Goal: Find specific page/section: Find specific page/section

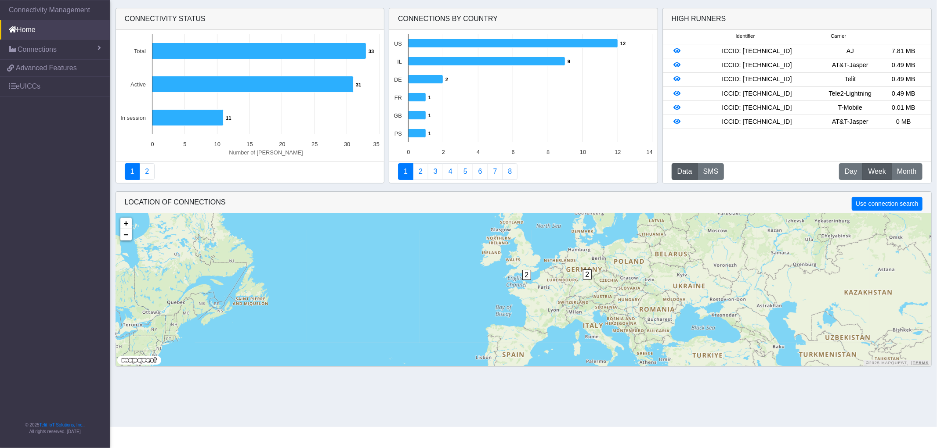
click at [586, 200] on div "LOCATION OF CONNECTIONS Use connection search" at bounding box center [523, 203] width 815 height 22
click at [450, 170] on link "4" at bounding box center [450, 171] width 15 height 17
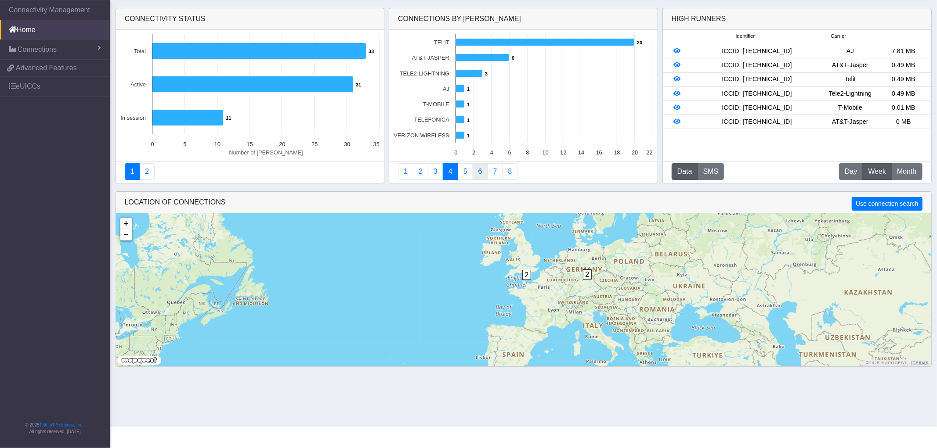
click at [482, 173] on link "6" at bounding box center [479, 171] width 15 height 17
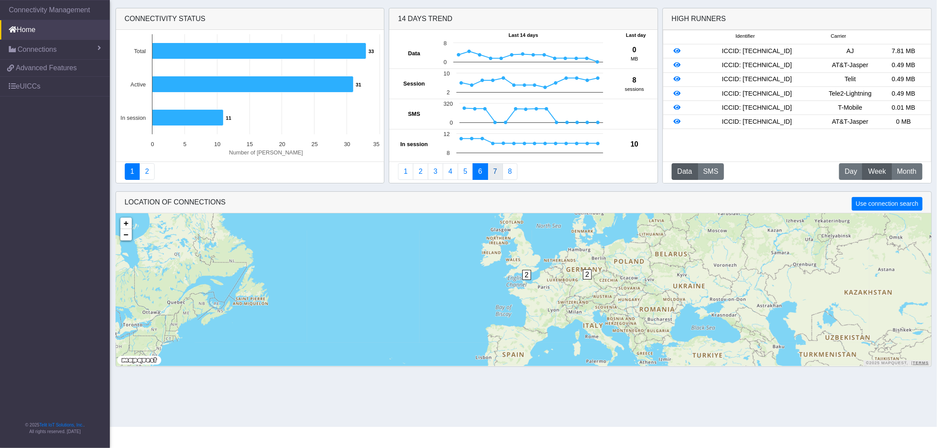
click at [497, 174] on link "7" at bounding box center [494, 171] width 15 height 17
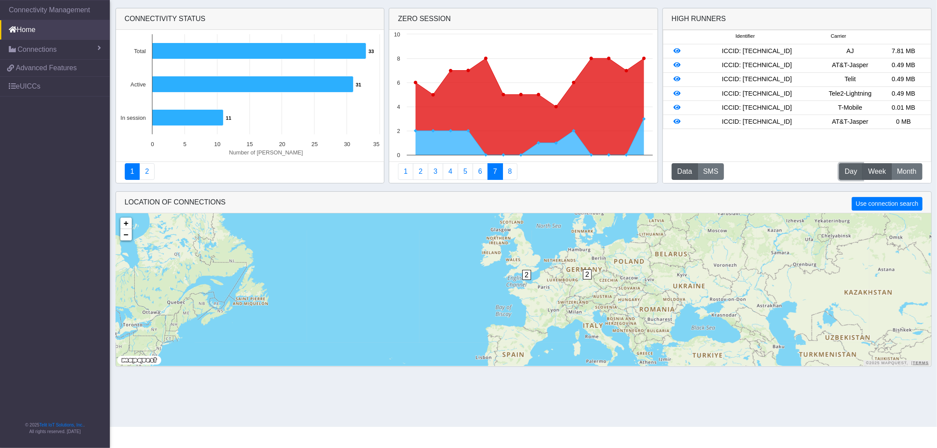
click at [674, 169] on span "Day" at bounding box center [850, 171] width 12 height 11
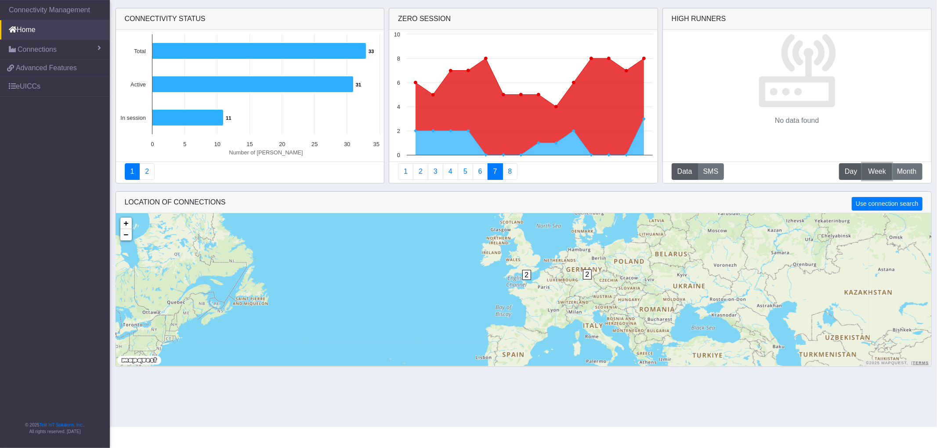
click at [674, 169] on span "Week" at bounding box center [877, 171] width 18 height 11
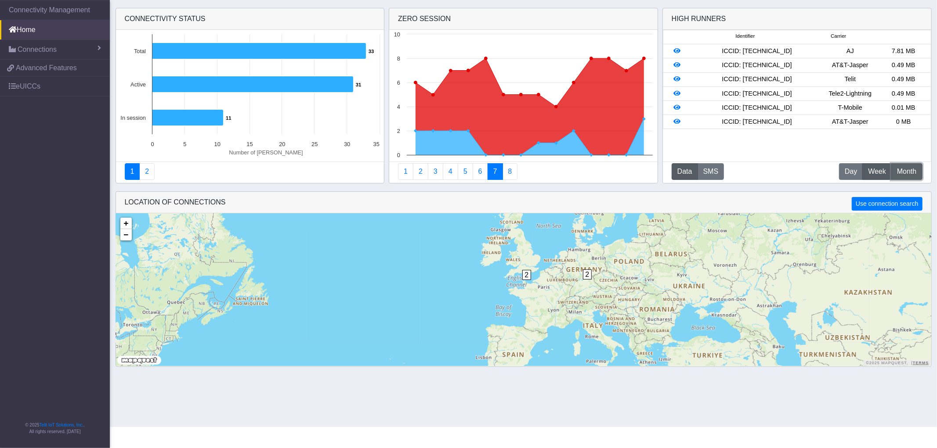
click at [674, 174] on span "Month" at bounding box center [906, 171] width 19 height 11
click at [674, 173] on button "SMS" at bounding box center [710, 171] width 27 height 17
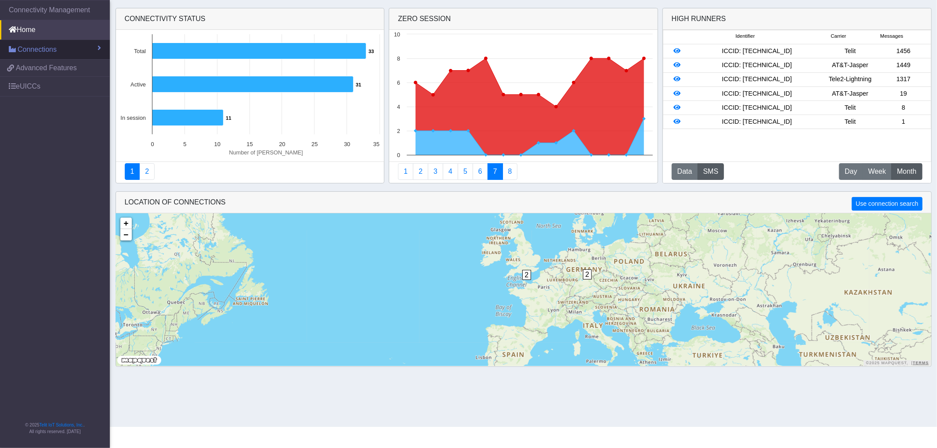
click at [56, 53] on link "Connections" at bounding box center [55, 49] width 110 height 19
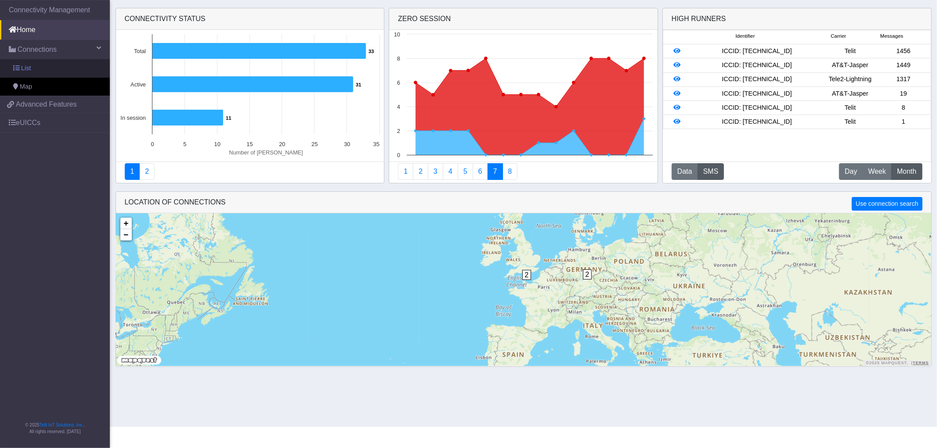
click at [44, 70] on link "List" at bounding box center [55, 68] width 110 height 18
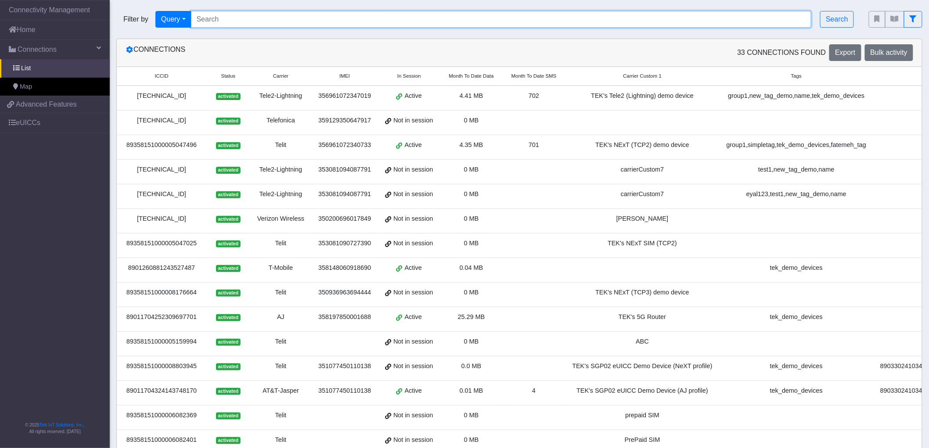
click at [674, 20] on input "Search..." at bounding box center [501, 19] width 621 height 17
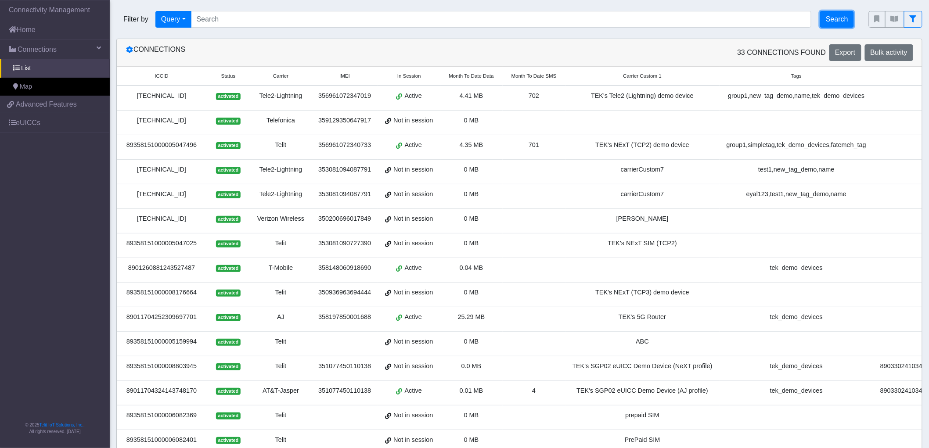
click at [674, 22] on button "Search" at bounding box center [837, 19] width 34 height 17
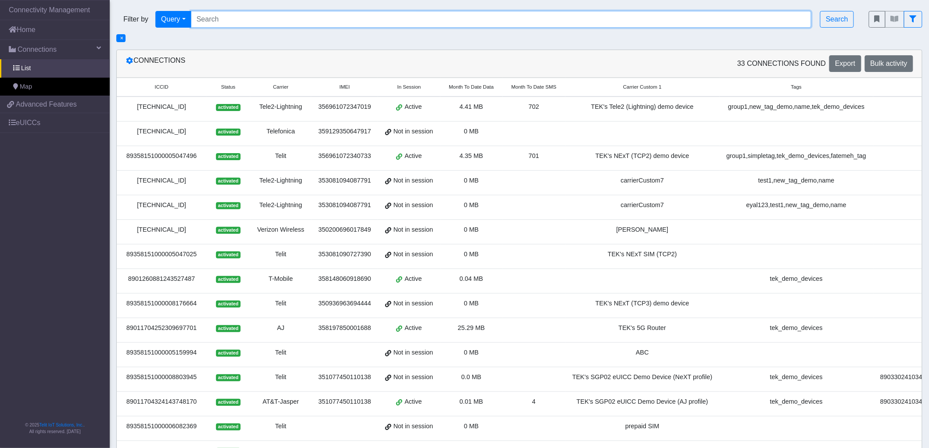
click at [381, 24] on input "Search..." at bounding box center [501, 19] width 621 height 17
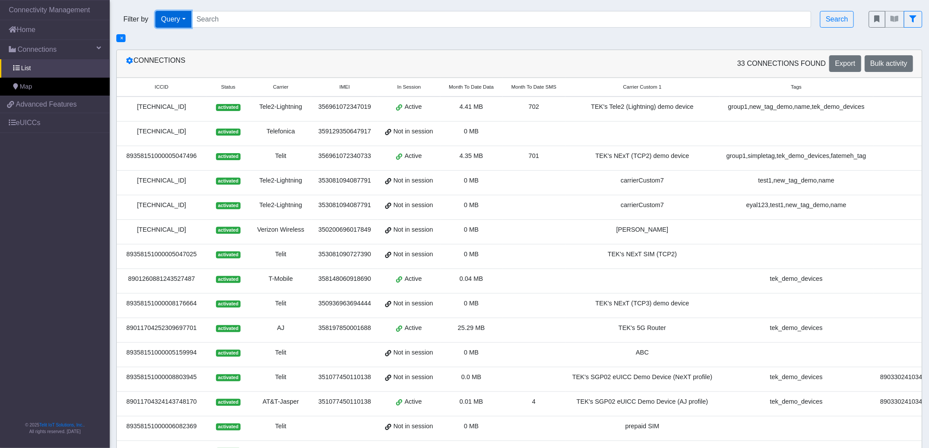
click at [182, 16] on button "Query" at bounding box center [173, 19] width 36 height 17
click at [200, 89] on button "Country" at bounding box center [190, 96] width 69 height 14
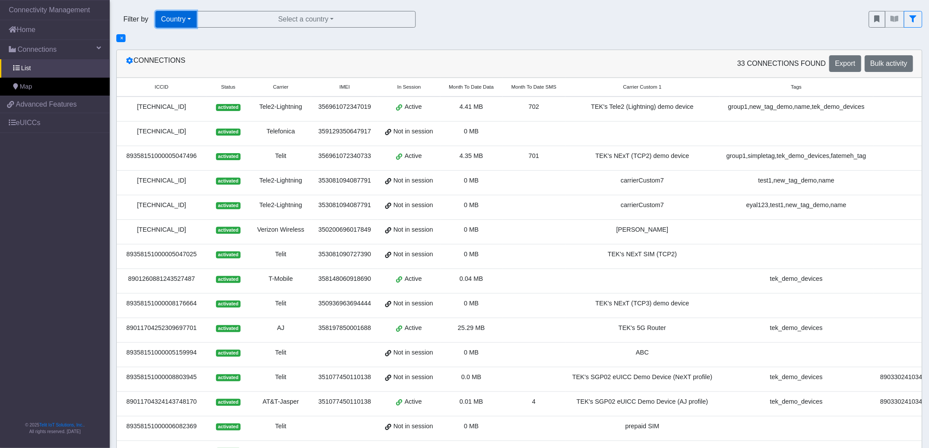
click at [186, 19] on button "Country" at bounding box center [175, 19] width 41 height 17
click at [308, 32] on div "Filter by Country Query In Session Not connected Tags Country Operator Select a…" at bounding box center [486, 19] width 753 height 30
click at [123, 38] on span "×" at bounding box center [121, 38] width 3 height 6
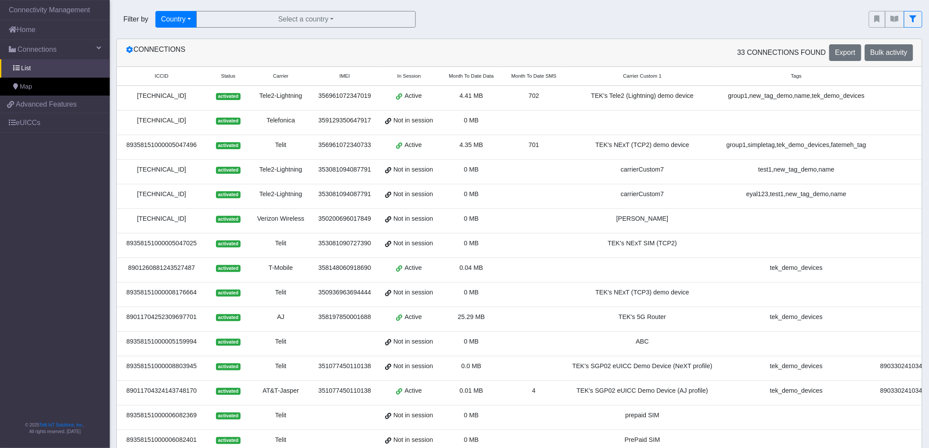
click at [674, 15] on div "Filter by Country Query In Session Not connected Tags Country Operator Select a…" at bounding box center [485, 19] width 739 height 17
click at [283, 210] on td "Verizon Wireless" at bounding box center [280, 221] width 61 height 25
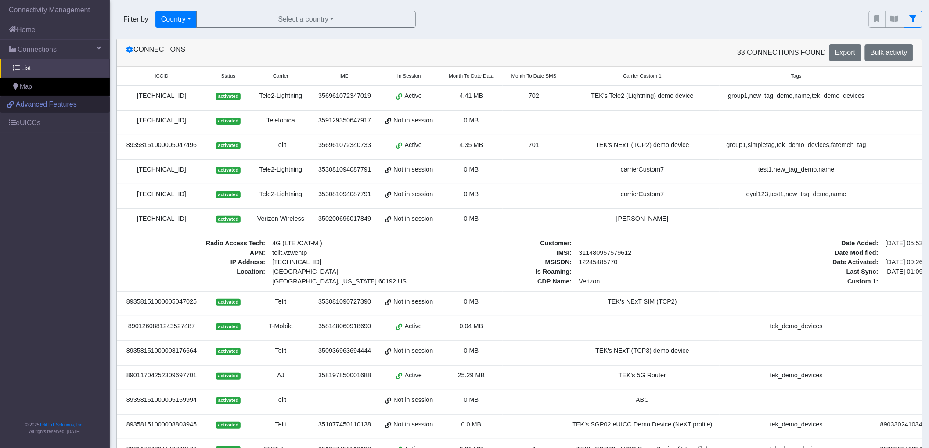
click at [65, 106] on span "Advanced Features" at bounding box center [46, 104] width 61 height 11
